Goal: Task Accomplishment & Management: Use online tool/utility

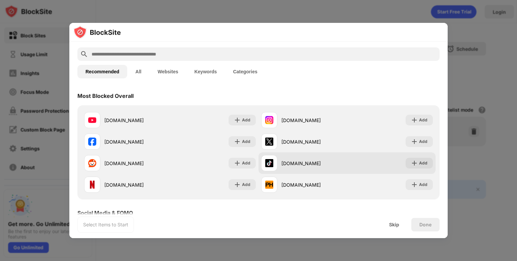
scroll to position [20, 0]
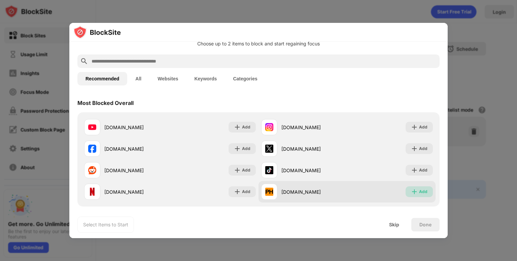
click at [411, 193] on img at bounding box center [414, 192] width 7 height 7
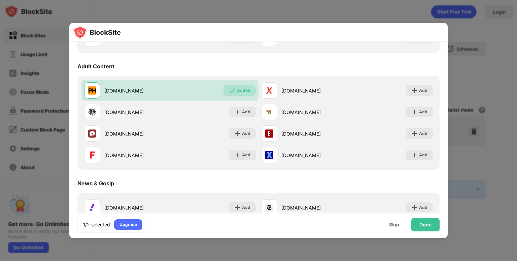
scroll to position [291, 0]
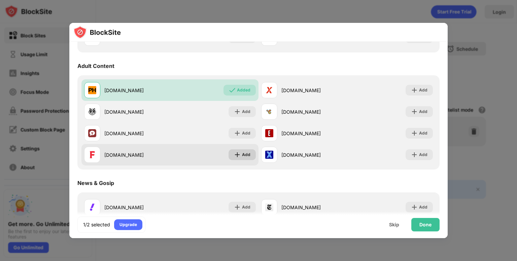
drag, startPoint x: 242, startPoint y: 111, endPoint x: 234, endPoint y: 159, distance: 48.5
click at [234, 159] on div "[DOMAIN_NAME] Added [DOMAIN_NAME] Add [DOMAIN_NAME] Add [DOMAIN_NAME] Add [DOMA…" at bounding box center [258, 122] width 354 height 86
click at [234, 159] on div "Add" at bounding box center [242, 155] width 27 height 11
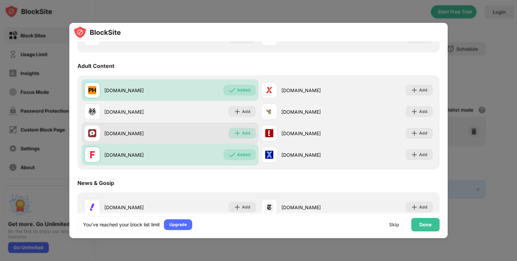
click at [245, 135] on div "Add" at bounding box center [246, 133] width 8 height 7
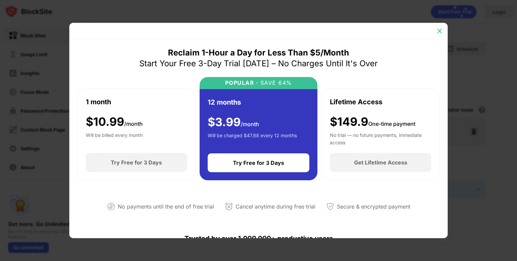
click at [443, 34] on div at bounding box center [439, 31] width 11 height 11
